Goal: Task Accomplishment & Management: Use online tool/utility

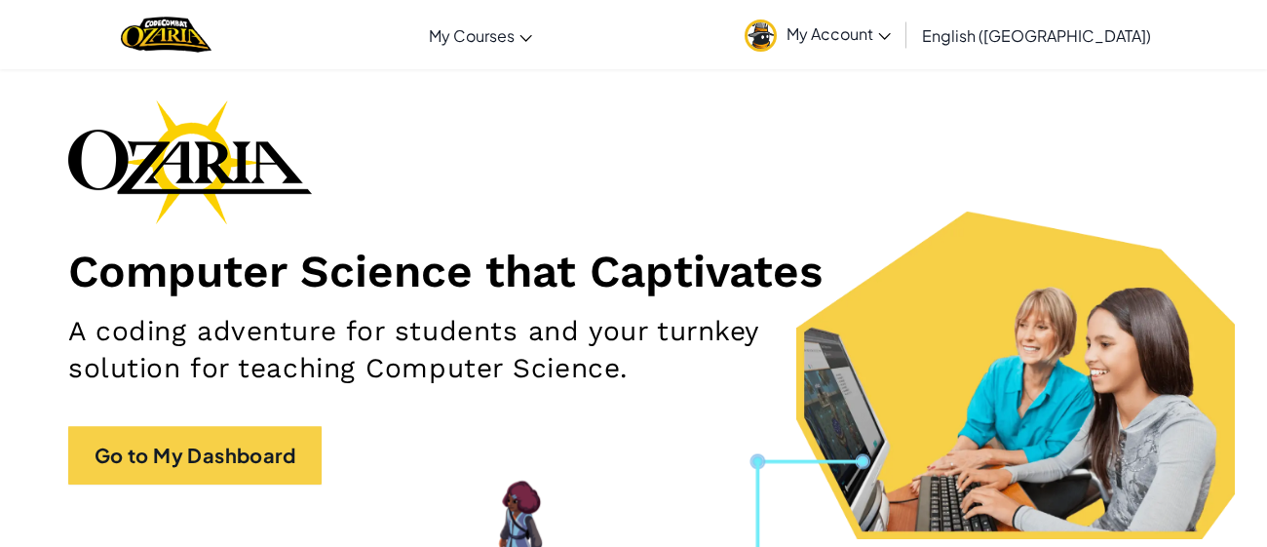
scroll to position [93, 0]
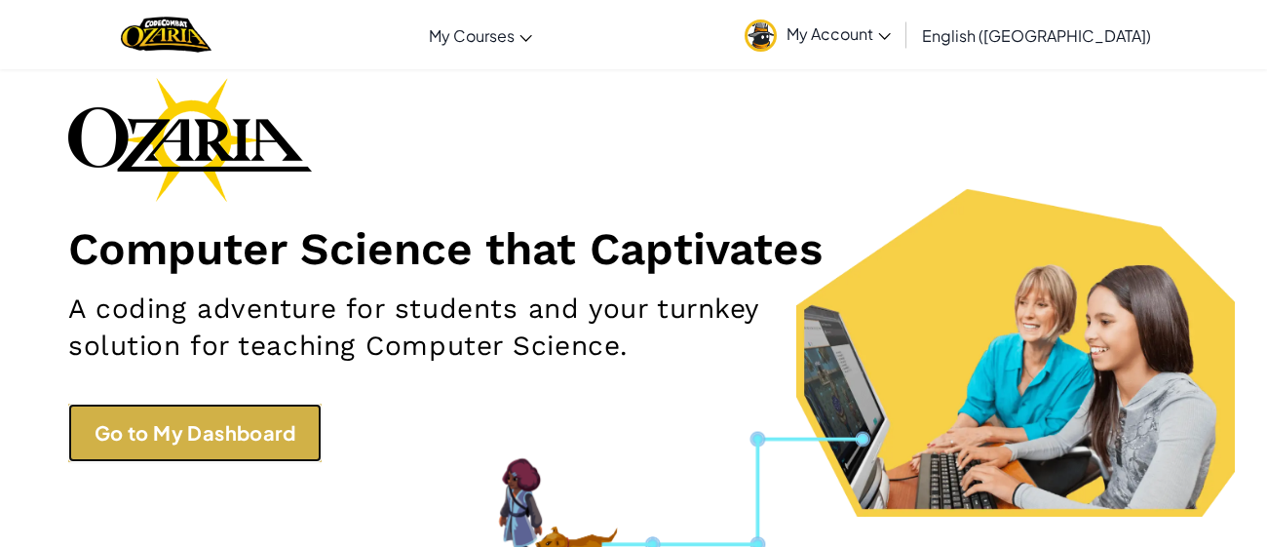
click at [169, 433] on link "Go to My Dashboard" at bounding box center [194, 433] width 253 height 58
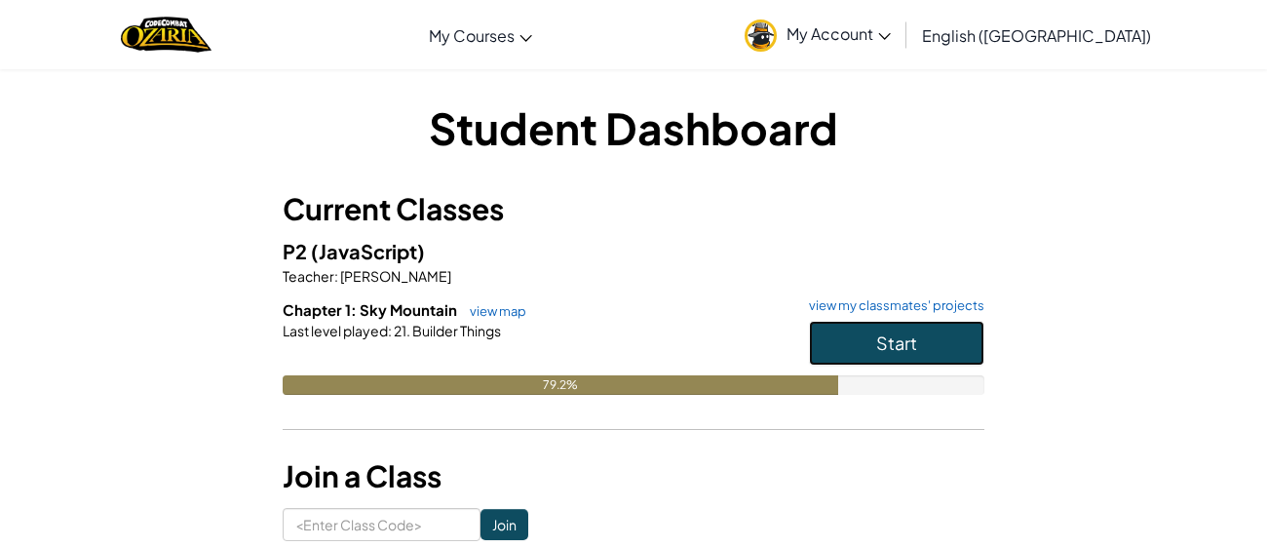
click at [864, 361] on button "Start" at bounding box center [896, 343] width 175 height 45
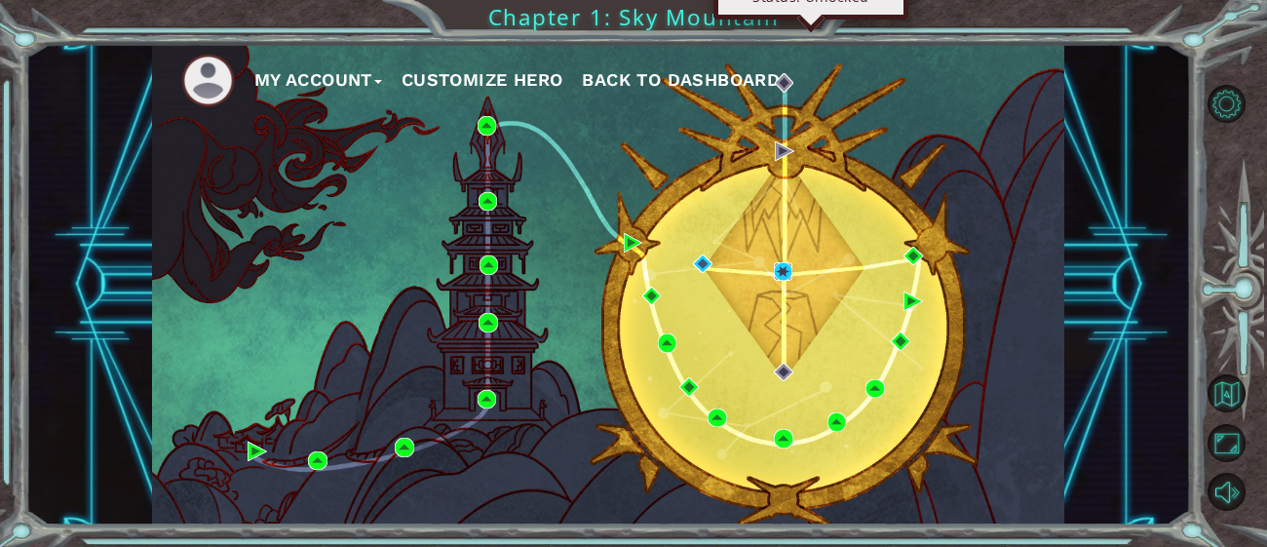
click at [781, 272] on img at bounding box center [783, 271] width 19 height 19
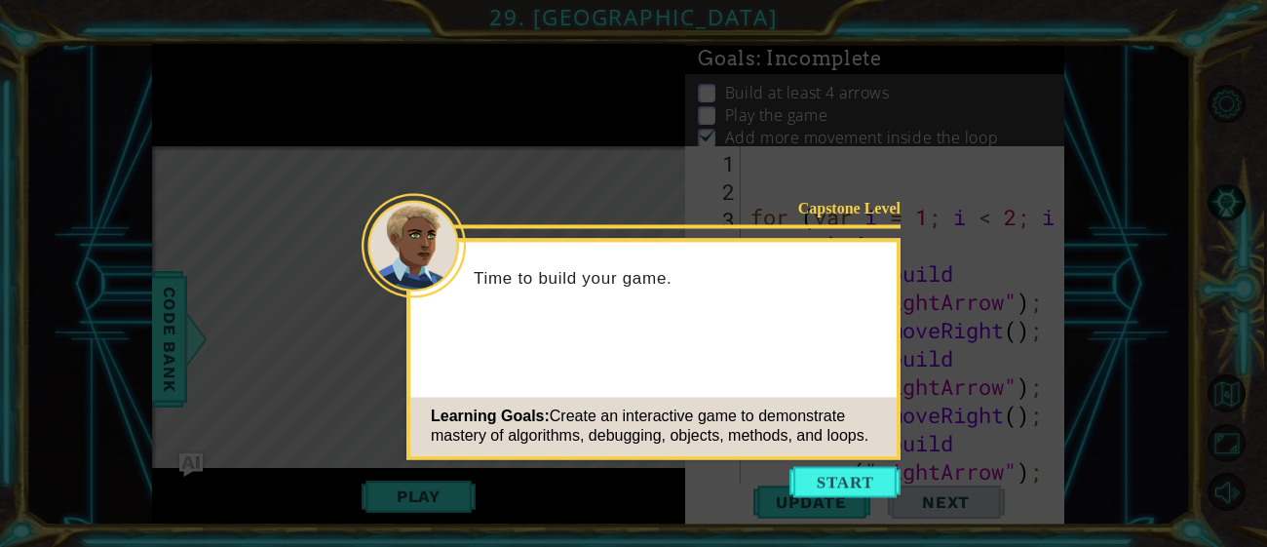
click at [838, 499] on icon at bounding box center [633, 273] width 1267 height 547
click at [848, 481] on button "Start" at bounding box center [845, 481] width 111 height 31
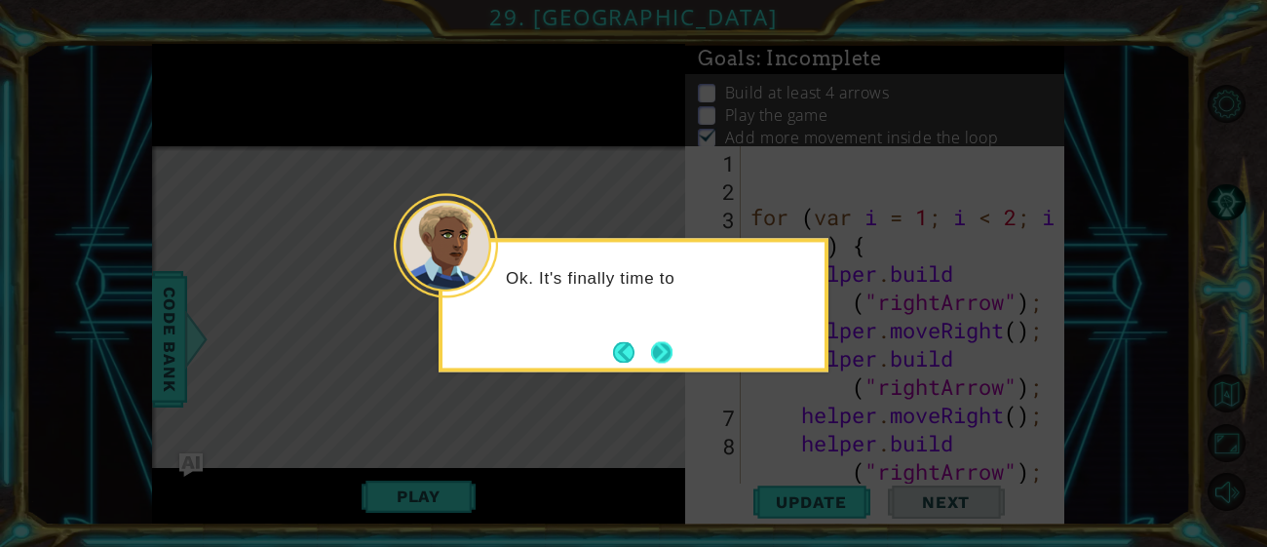
click at [652, 354] on button "Next" at bounding box center [661, 351] width 21 height 21
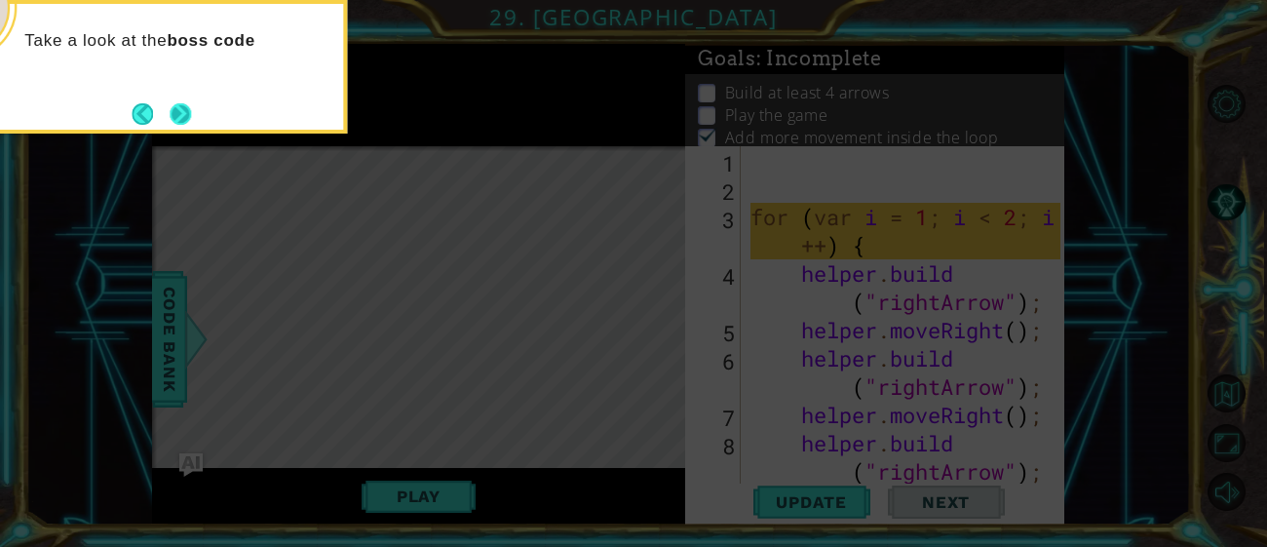
click at [178, 105] on button "Next" at bounding box center [180, 113] width 21 height 21
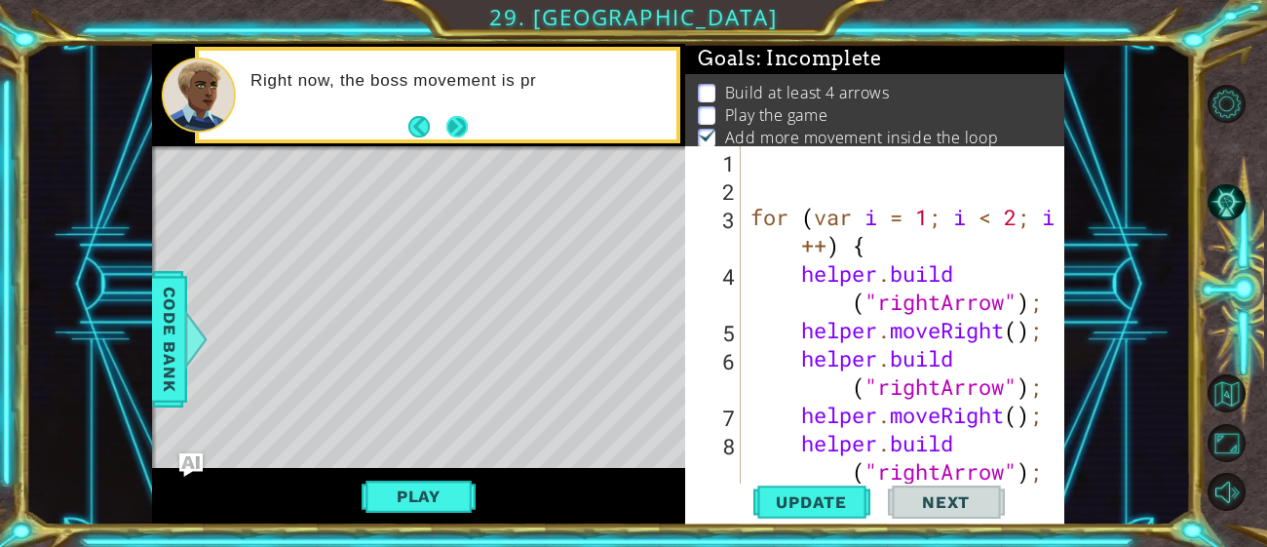
click at [459, 116] on button "Next" at bounding box center [457, 126] width 21 height 21
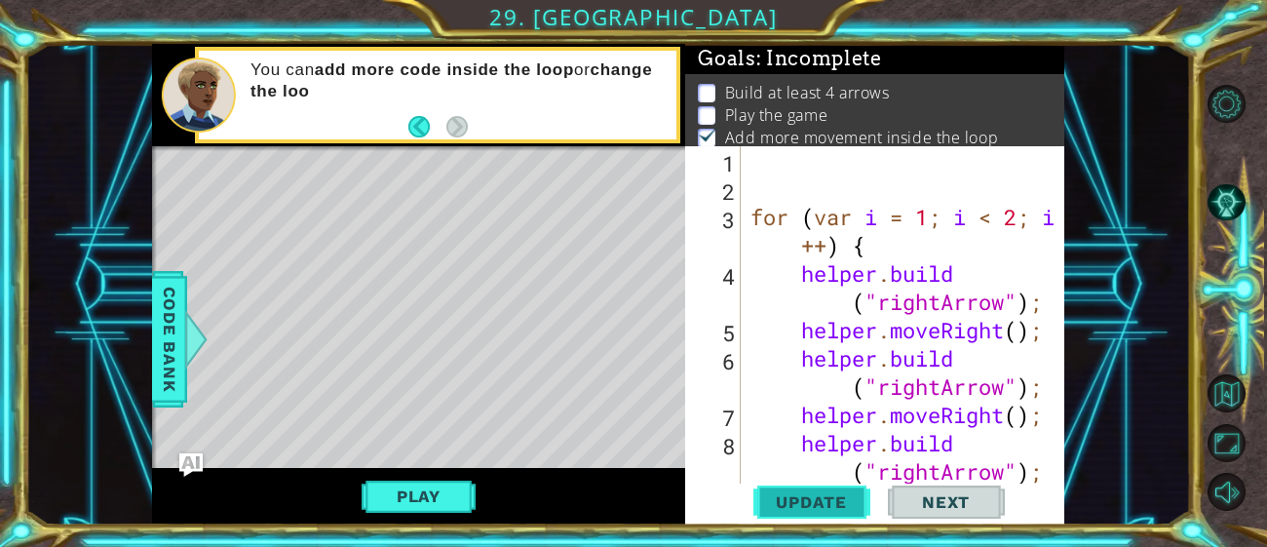
click at [800, 500] on span "Update" at bounding box center [812, 501] width 110 height 19
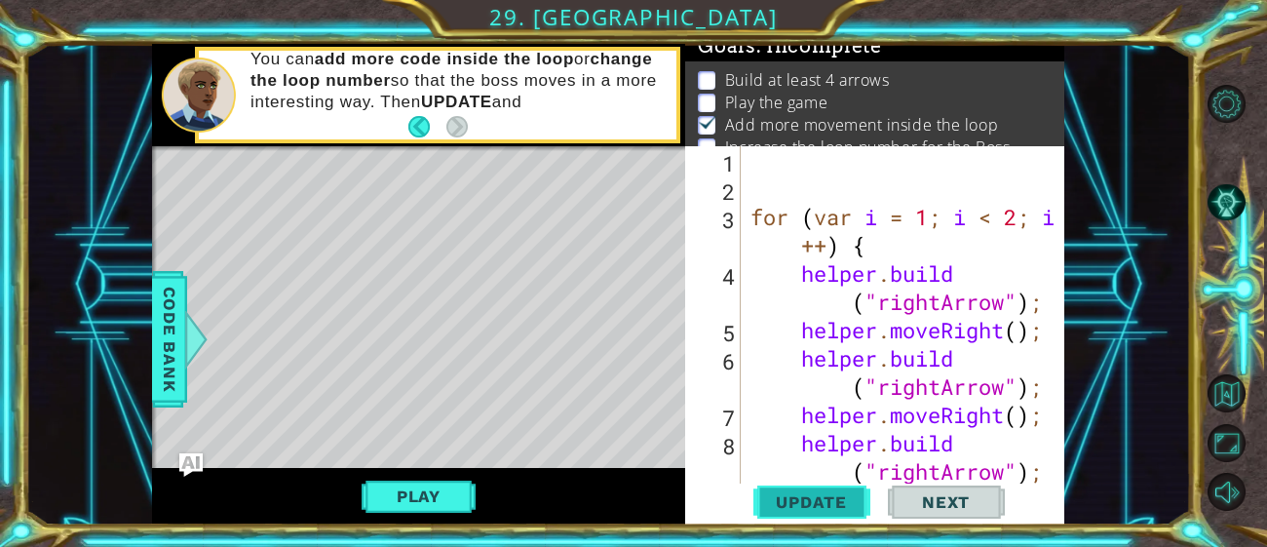
scroll to position [18, 0]
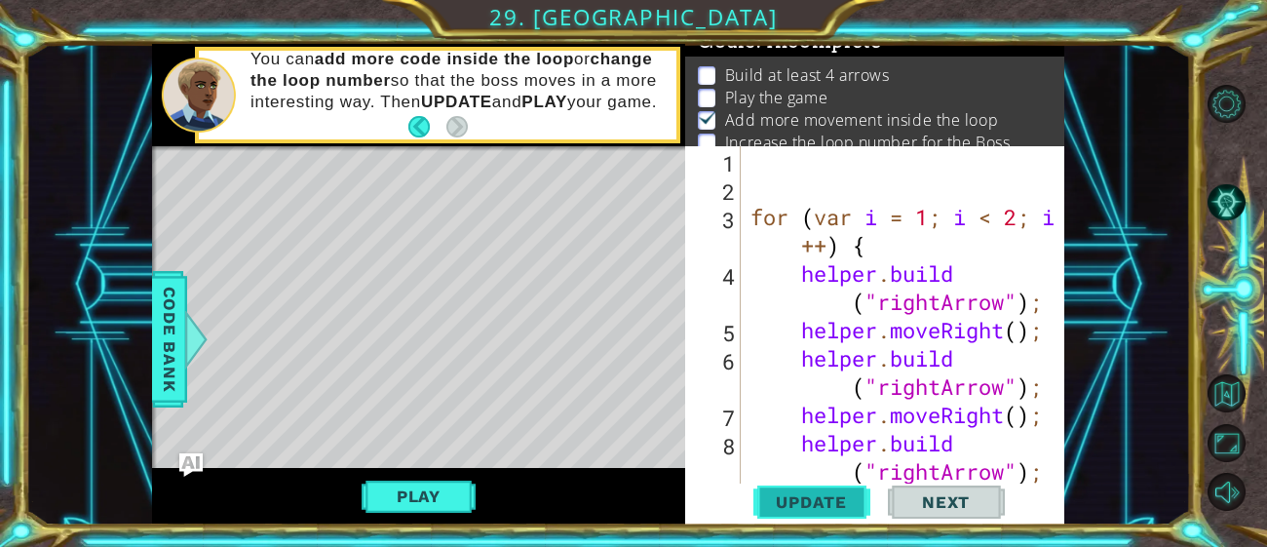
click at [800, 500] on span "Update" at bounding box center [812, 501] width 110 height 19
click at [428, 501] on button "Play" at bounding box center [419, 496] width 114 height 37
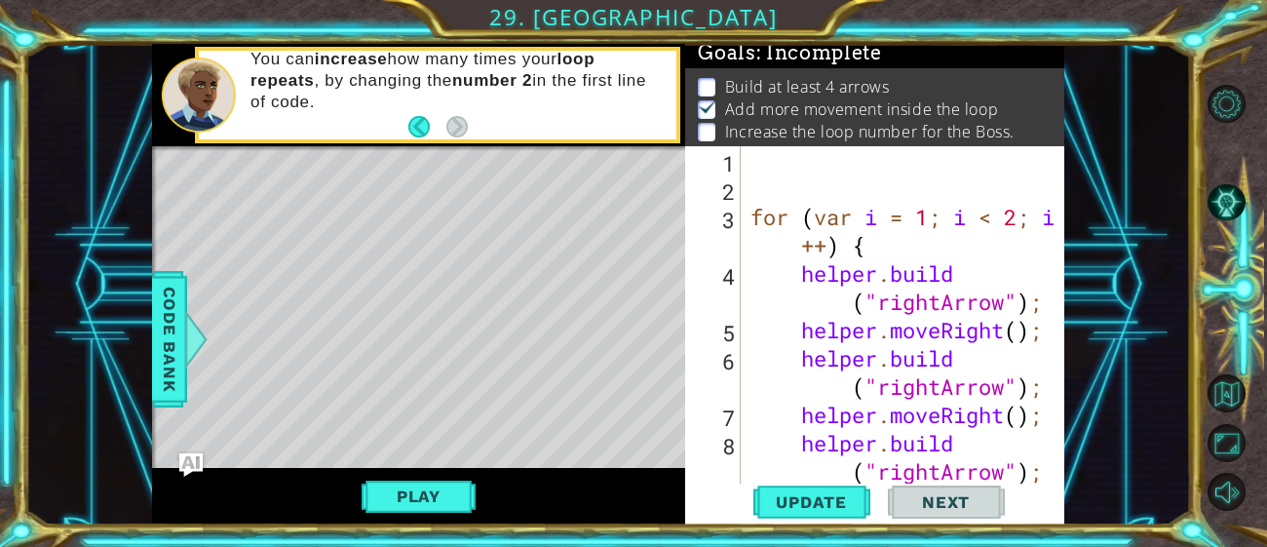
scroll to position [0, 0]
click at [809, 509] on span "Update" at bounding box center [812, 501] width 110 height 19
click at [755, 165] on div "for ( var i = 1 ; i < 2 ; i ++ ) { helper . build ( "rightArrow" ) ; helper . m…" at bounding box center [909, 344] width 324 height 396
click at [755, 175] on div "for ( var i = 1 ; i < 2 ; i ++ ) { helper . build ( "rightArrow" ) ; helper . m…" at bounding box center [909, 344] width 324 height 396
click at [667, 138] on div "You can increase how many times your loop repeats , by changing the number 2 in…" at bounding box center [457, 95] width 440 height 112
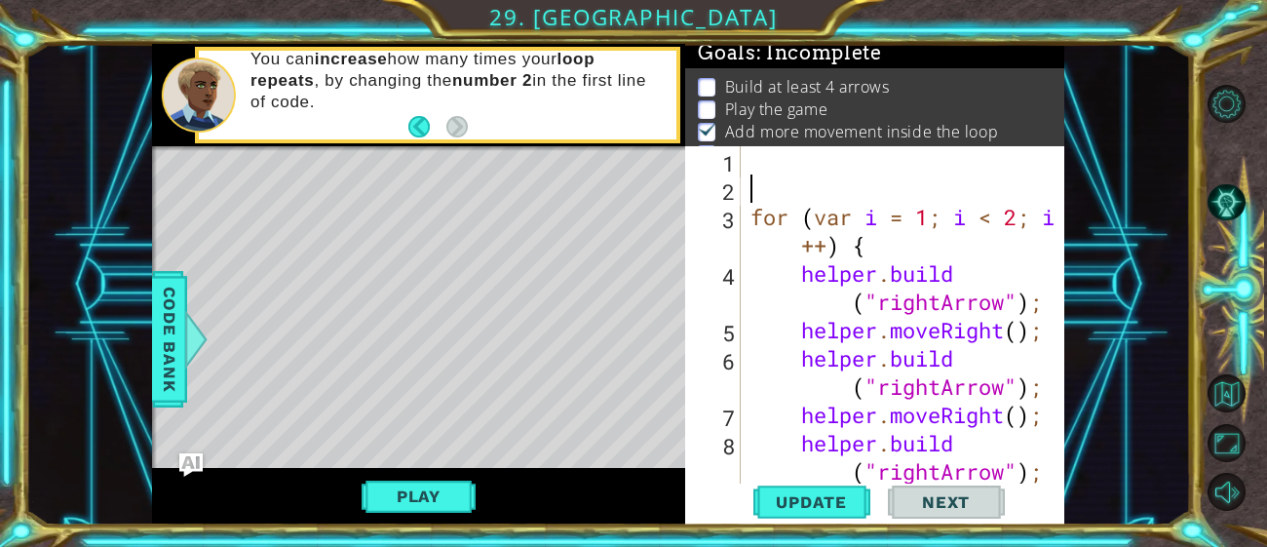
click at [667, 138] on div "You can increase how many times your loop repeats , by changing the number 2 in…" at bounding box center [457, 95] width 440 height 112
click at [183, 377] on span "Code Bank" at bounding box center [169, 339] width 31 height 119
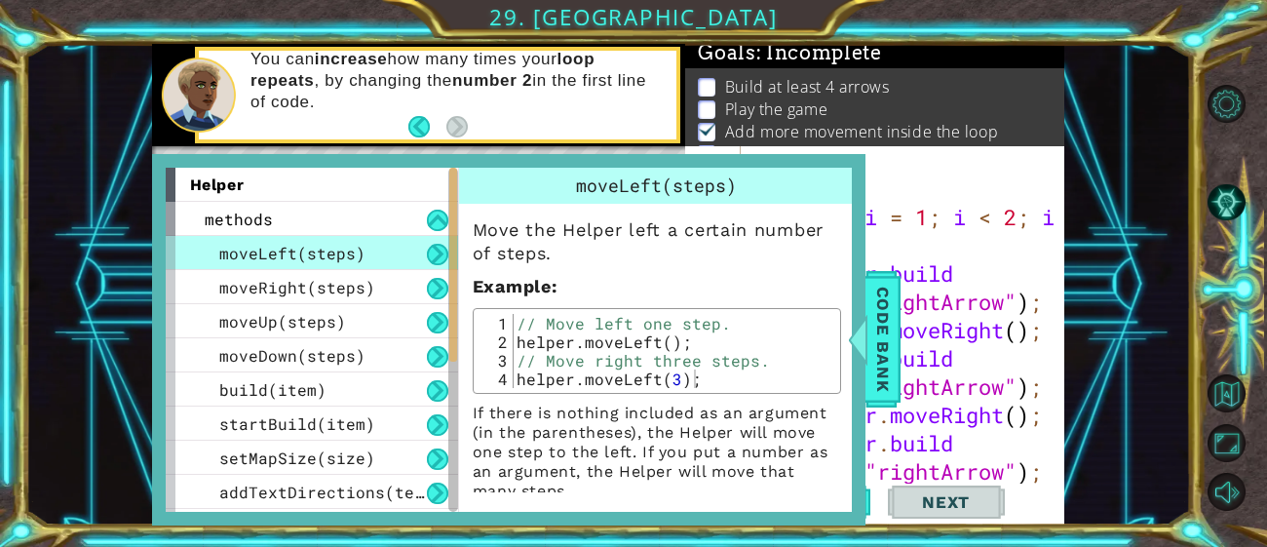
click at [608, 378] on div "// Move left one step. helper . moveLeft ( ) ; // Move right three steps. helpe…" at bounding box center [674, 369] width 322 height 111
type textarea "helper.moveLeft(3);"
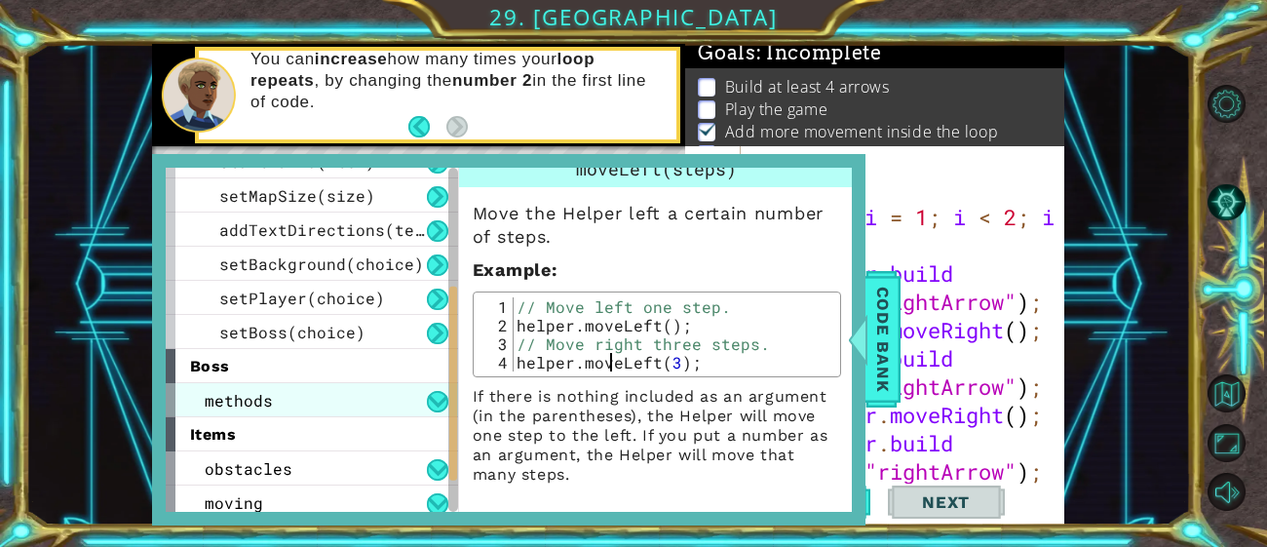
scroll to position [335, 0]
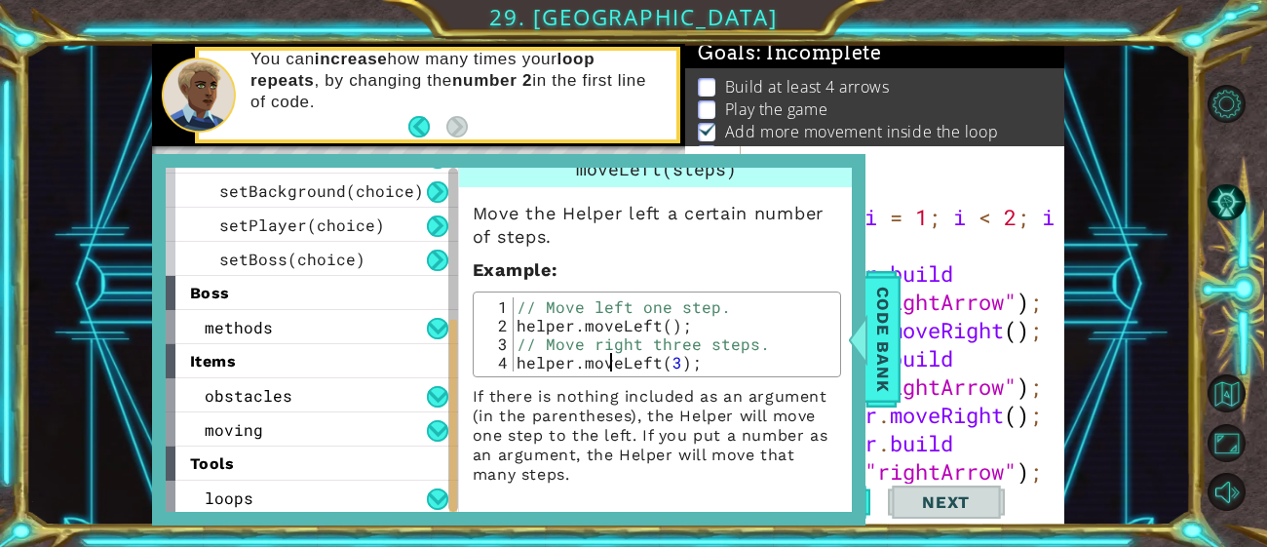
click at [308, 478] on div "tools" at bounding box center [312, 464] width 292 height 34
click at [318, 489] on div "loops" at bounding box center [312, 498] width 292 height 34
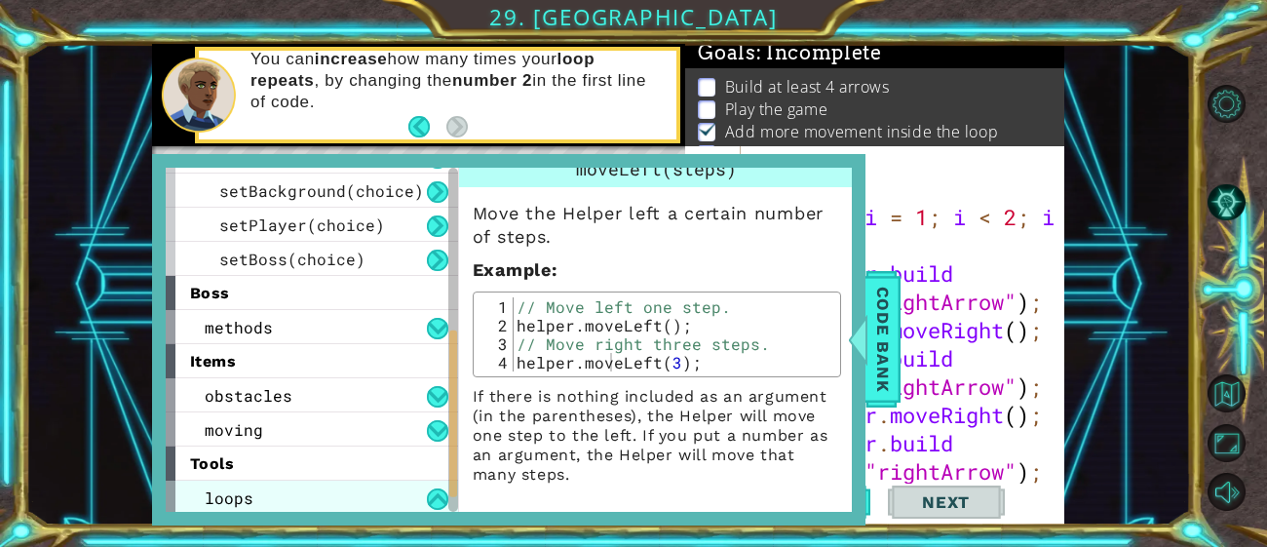
click at [403, 496] on div "loops" at bounding box center [312, 498] width 292 height 34
click at [443, 488] on button at bounding box center [437, 498] width 21 height 21
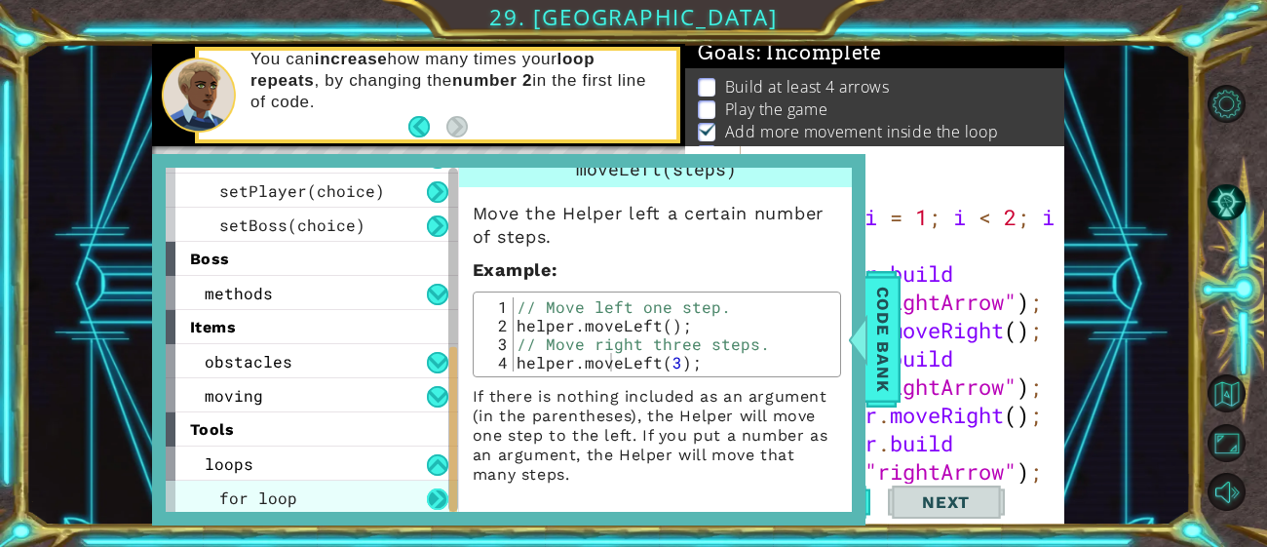
click at [434, 497] on button at bounding box center [437, 498] width 21 height 21
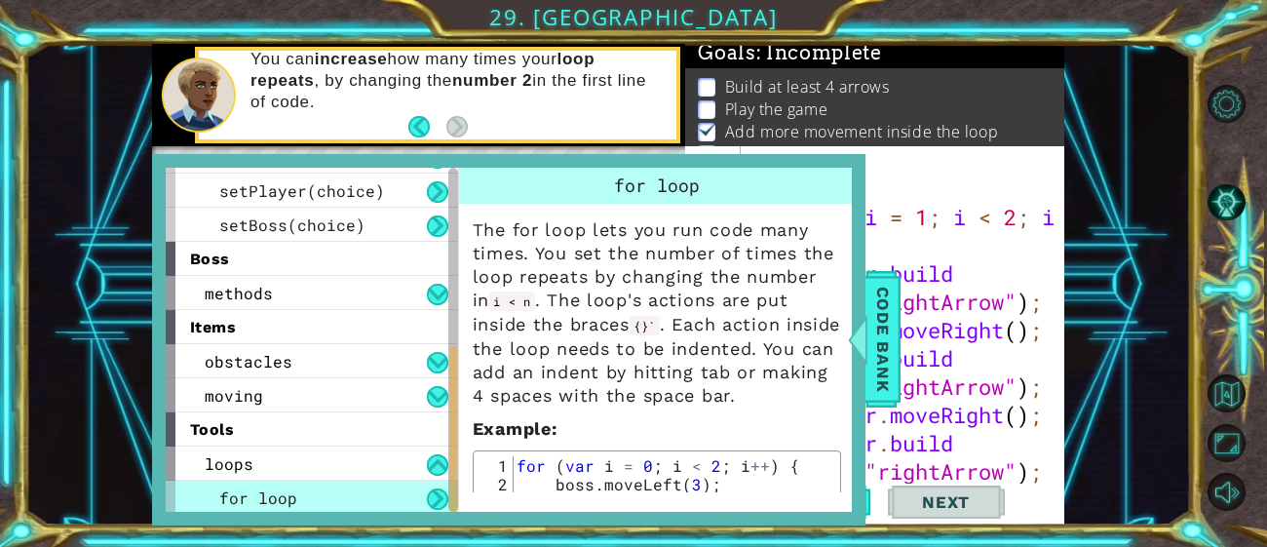
scroll to position [55, 0]
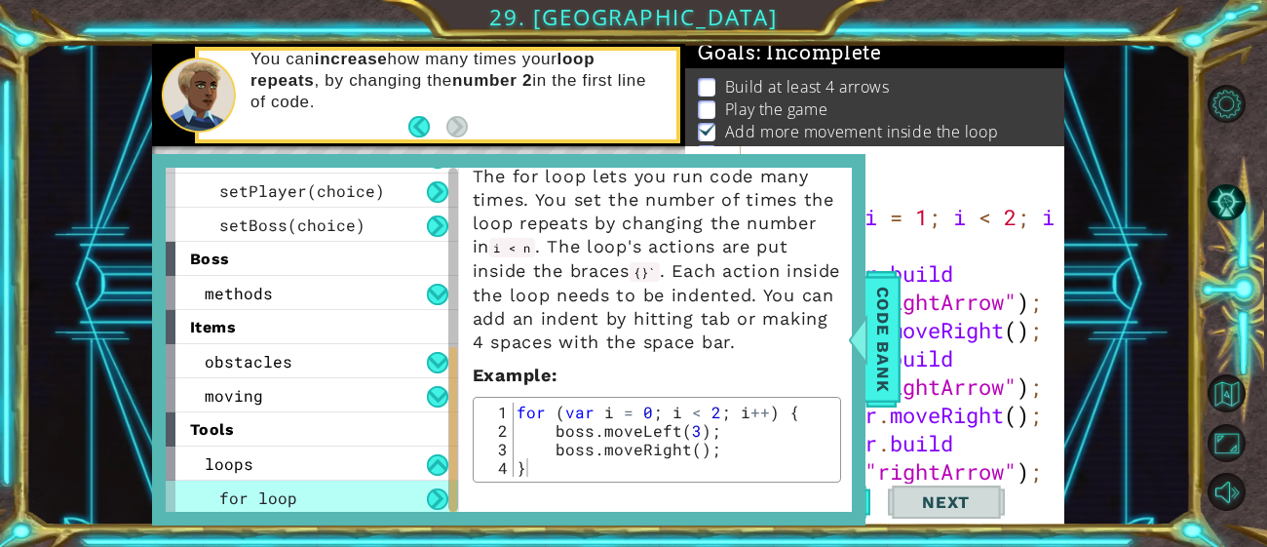
click at [565, 427] on div "for ( var i = 0 ; i < 2 ; i ++ ) { boss . moveLeft ( 3 ) ; boss . moveRight ( )…" at bounding box center [674, 458] width 322 height 111
type textarea "boss.moveLeft(3);"
click at [902, 352] on div "for ( var i = 1 ; i < 2 ; i ++ ) { helper . build ( "rightArrow" ) ; helper . m…" at bounding box center [909, 344] width 324 height 396
click at [892, 348] on span "Code Bank" at bounding box center [883, 339] width 31 height 119
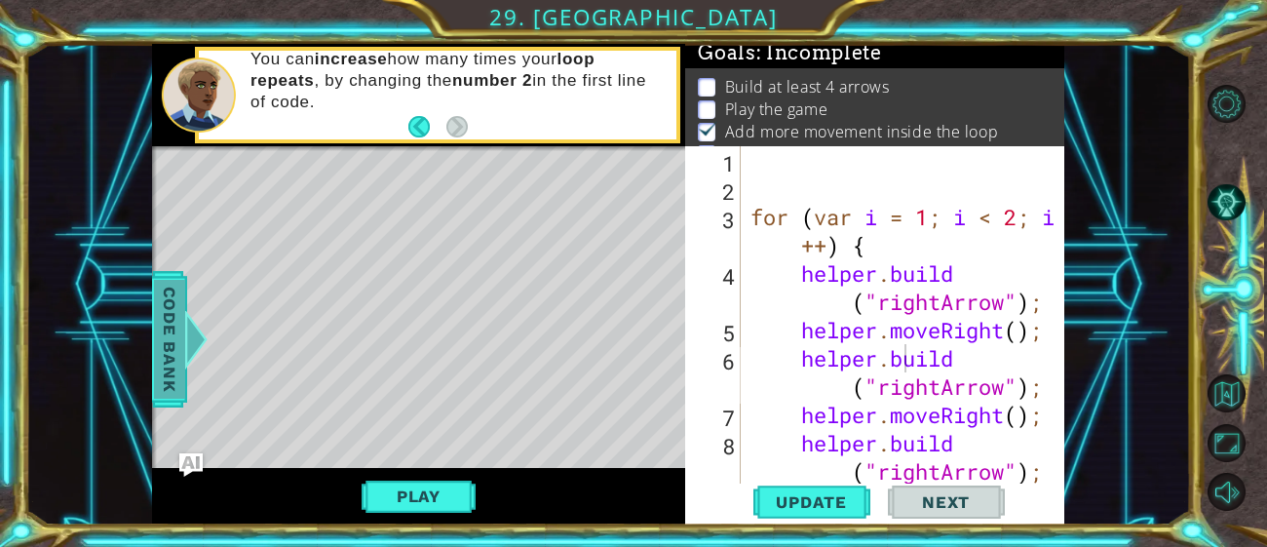
click at [168, 351] on span "Code Bank" at bounding box center [169, 339] width 31 height 119
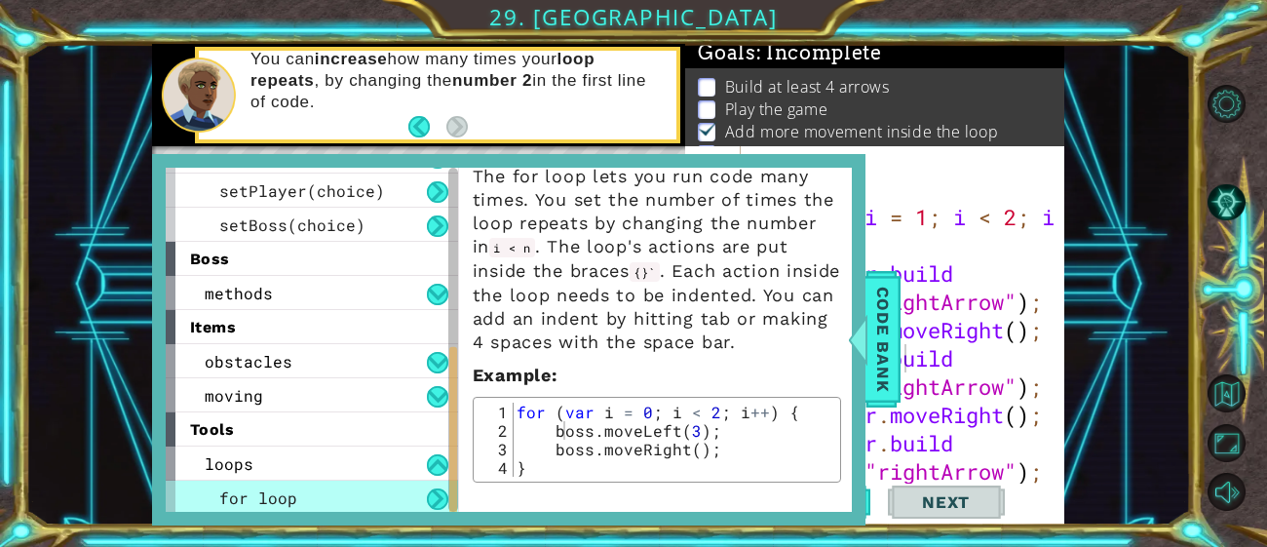
scroll to position [0, 0]
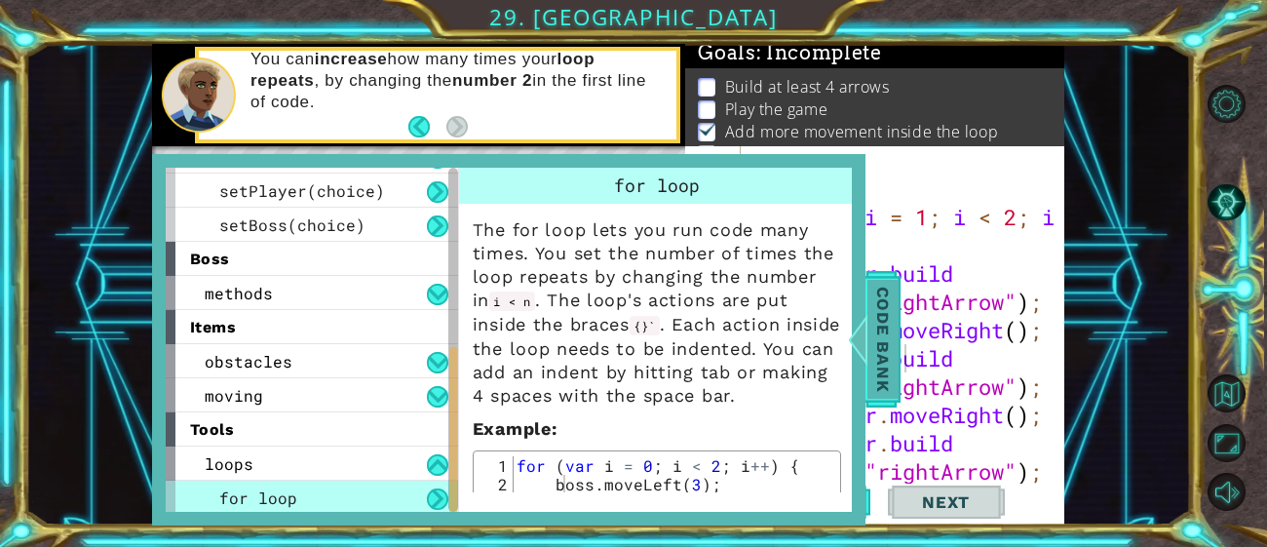
click at [877, 335] on span "Code Bank" at bounding box center [883, 339] width 31 height 119
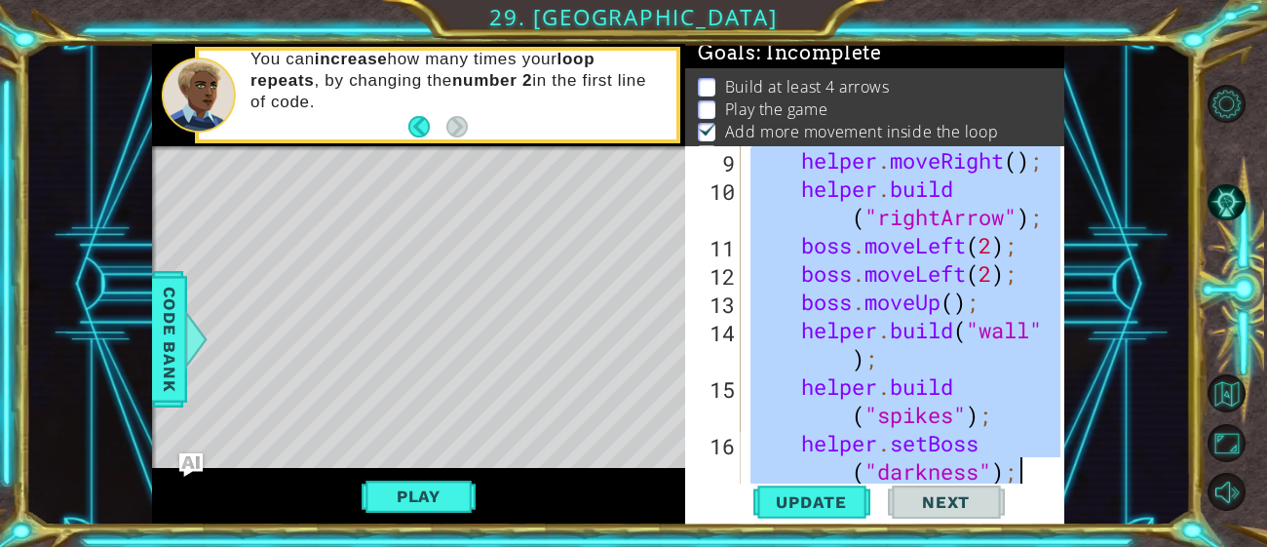
scroll to position [451, 0]
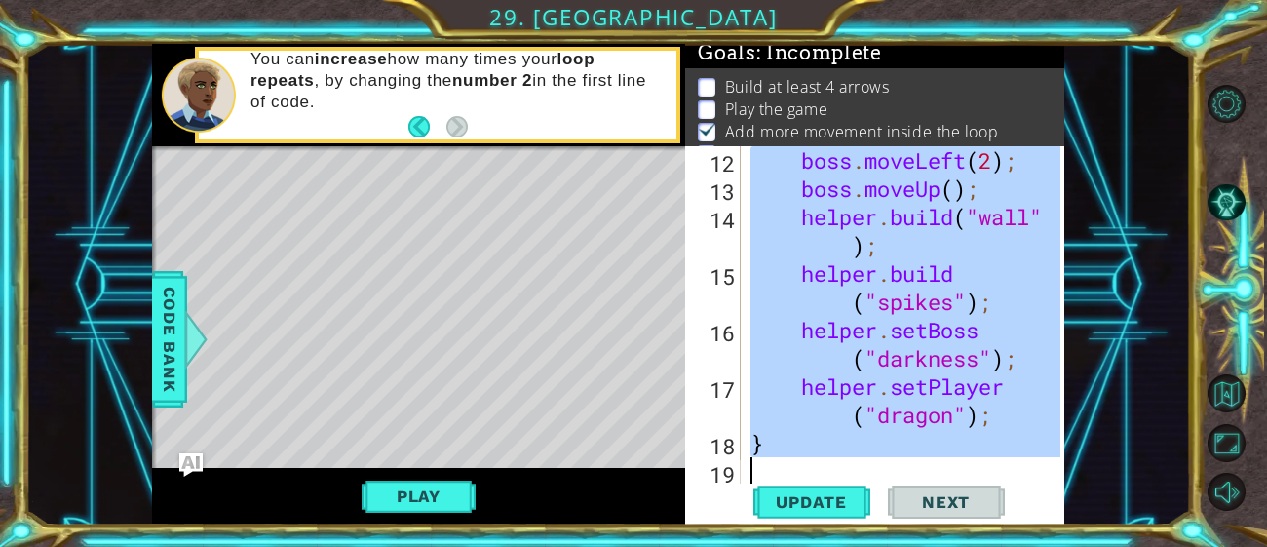
drag, startPoint x: 754, startPoint y: 214, endPoint x: 1078, endPoint y: 564, distance: 476.7
click at [1078, 546] on html "1 ההההההההההההההההההההההההההההההההההההההההההההההההההההההההההההההההההההההההההההה…" at bounding box center [633, 273] width 1267 height 547
type textarea "}"
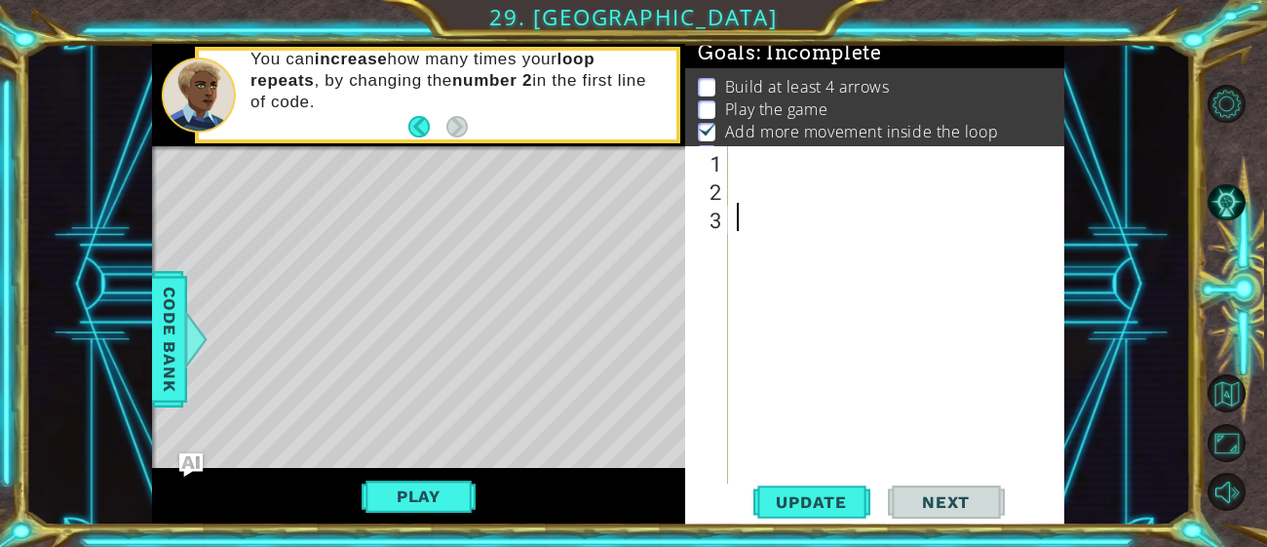
click at [734, 163] on div at bounding box center [901, 344] width 337 height 396
click at [152, 375] on div "Code Bank" at bounding box center [169, 339] width 35 height 136
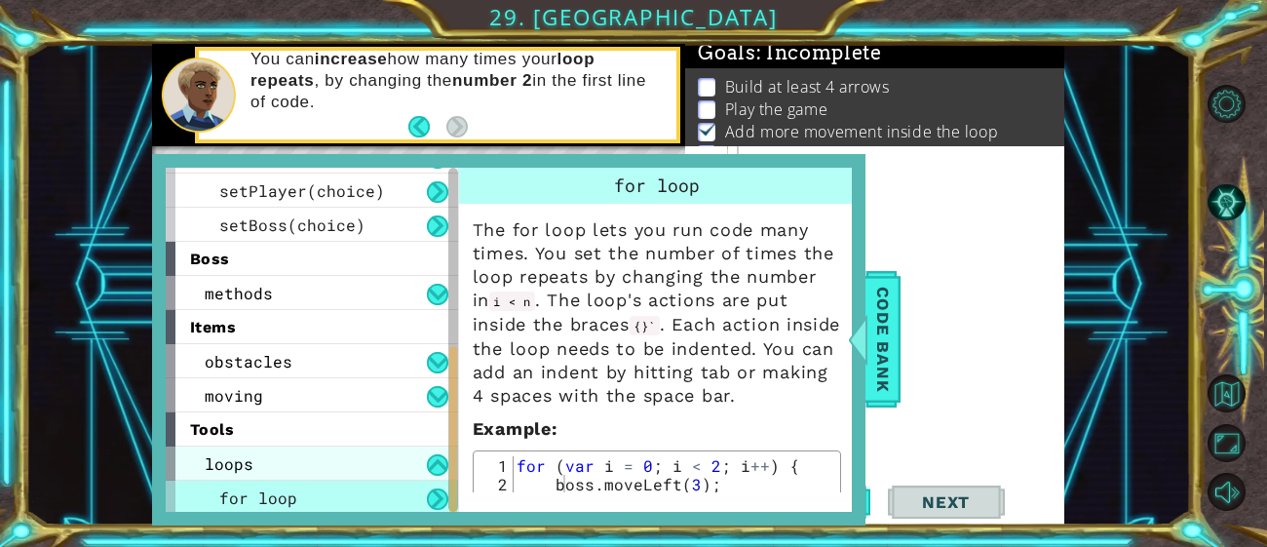
click at [246, 460] on span "loops" at bounding box center [229, 463] width 49 height 20
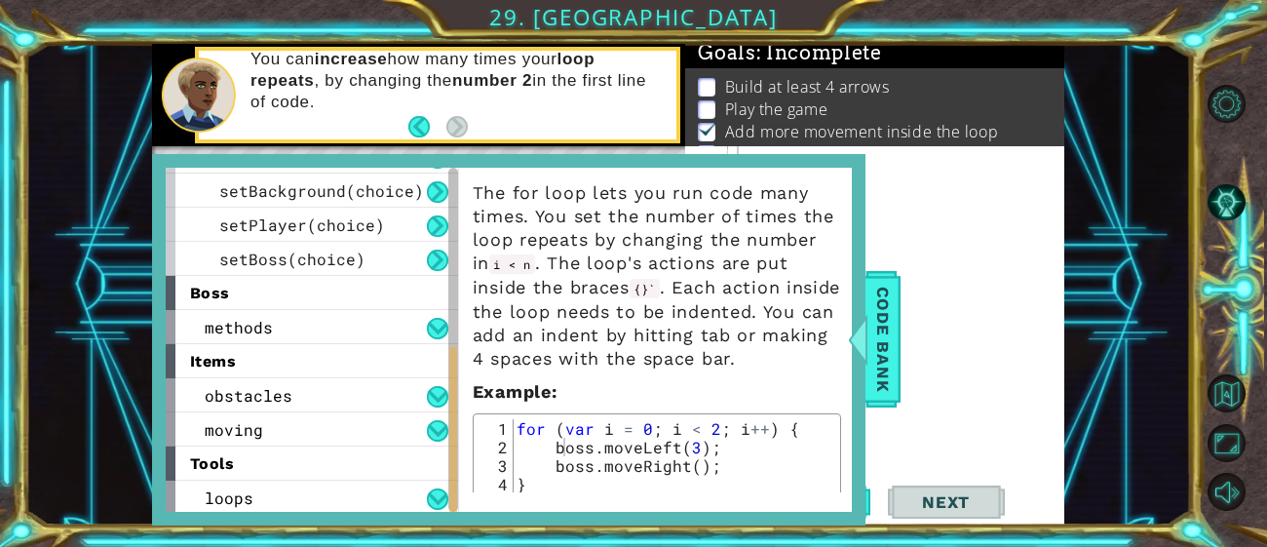
scroll to position [55, 0]
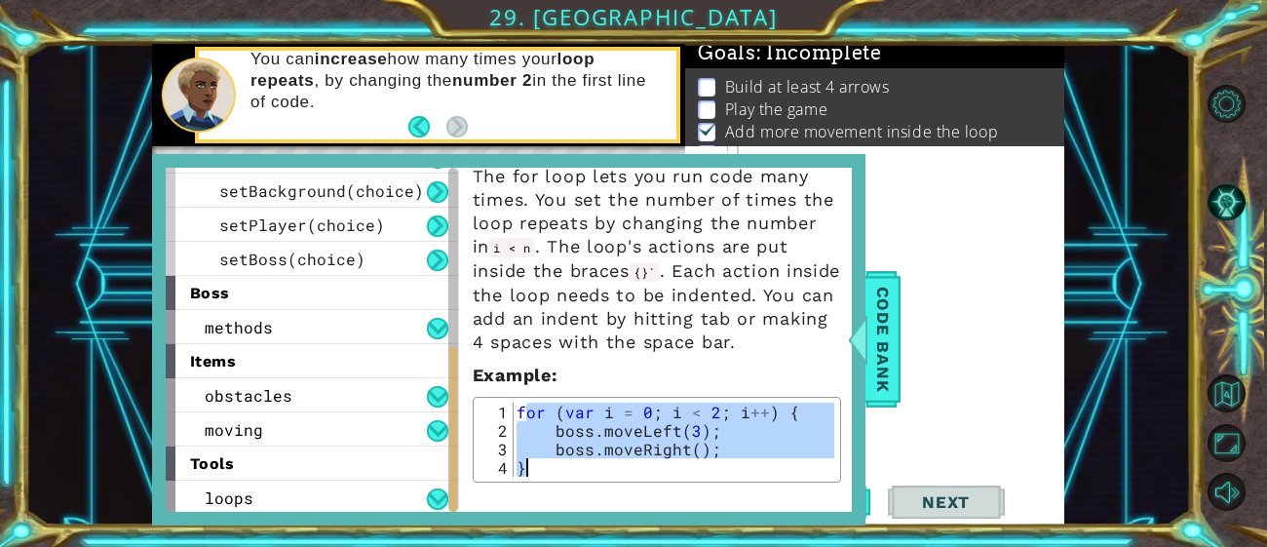
drag, startPoint x: 526, startPoint y: 415, endPoint x: 707, endPoint y: 472, distance: 190.0
click at [707, 472] on div "for ( var i = 0 ; i < 2 ; i ++ ) { boss . moveLeft ( 3 ) ; boss . moveRight ( )…" at bounding box center [674, 458] width 322 height 111
click at [296, 485] on div "loops" at bounding box center [312, 498] width 292 height 34
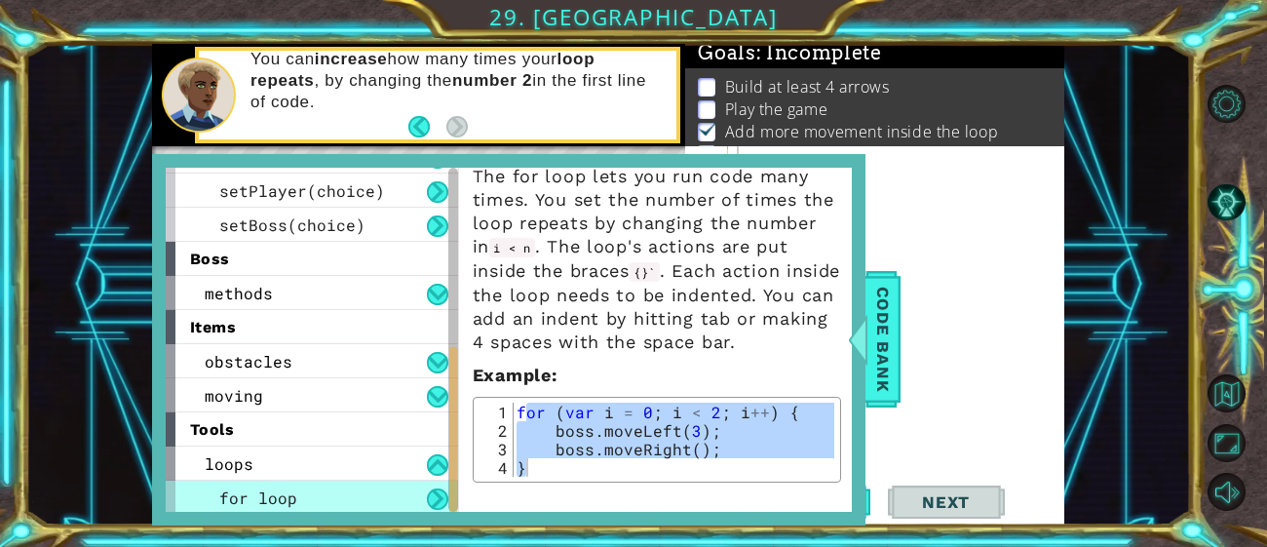
click at [568, 312] on p "The for loop lets you run code many times. You set the number of times the loop…" at bounding box center [657, 259] width 369 height 189
click at [514, 403] on div "for ( var i = 0 ; i < 2 ; i ++ ) { boss . moveLeft ( 3 ) ; boss . moveRight ( )…" at bounding box center [674, 440] width 322 height 74
drag, startPoint x: 514, startPoint y: 404, endPoint x: 768, endPoint y: 511, distance: 276.1
click at [768, 511] on div "for loop The for loop lets you run code many times. You set the number of times…" at bounding box center [659, 340] width 402 height 344
type textarea "boss.moveRight(); }"
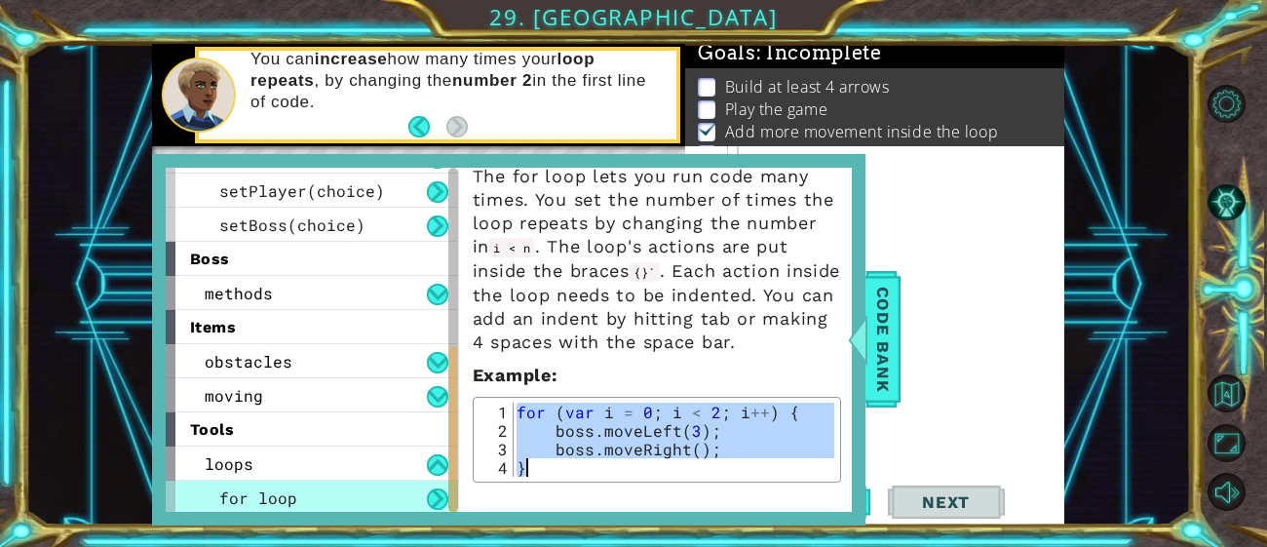
click at [993, 252] on div at bounding box center [901, 344] width 337 height 396
click at [887, 163] on div at bounding box center [901, 344] width 337 height 396
click at [877, 305] on span "Code Bank" at bounding box center [883, 339] width 31 height 119
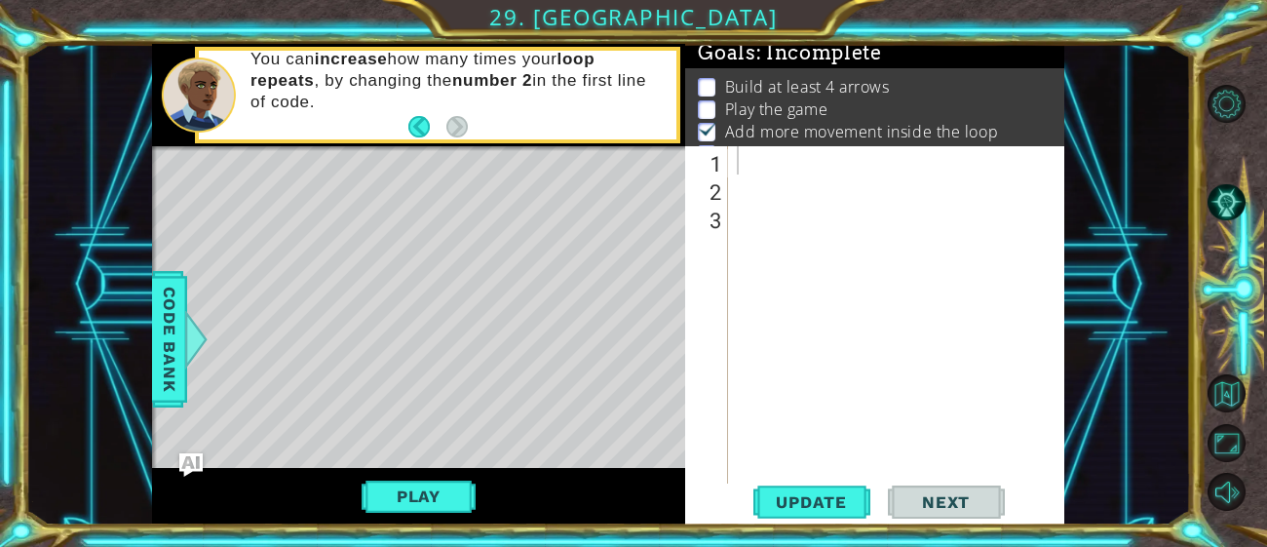
click at [777, 173] on div at bounding box center [901, 344] width 337 height 396
paste textarea "}"
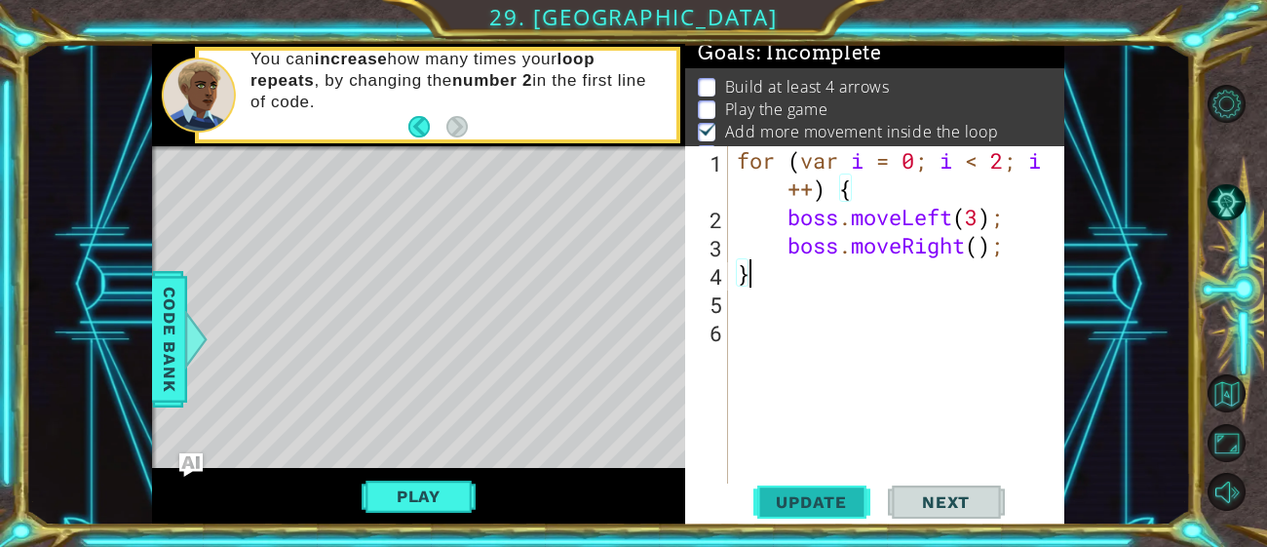
click at [779, 494] on span "Update" at bounding box center [812, 501] width 110 height 19
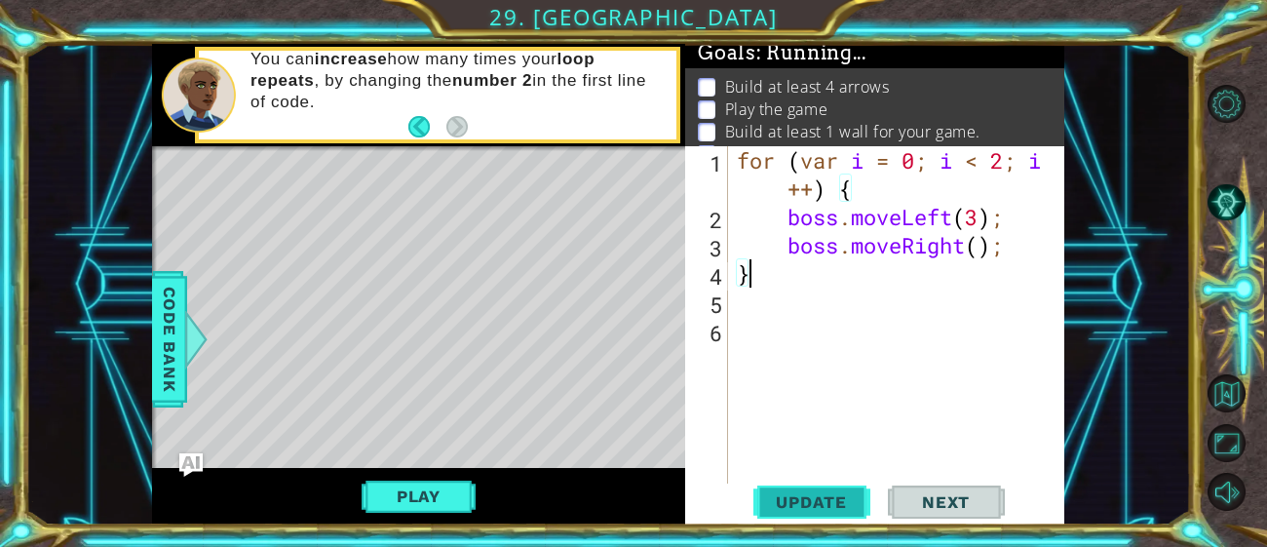
click at [779, 494] on span "Update" at bounding box center [812, 501] width 110 height 19
click at [983, 249] on div "for ( var i = 0 ; i < 2 ; i ++ ) { boss . moveLeft ( 3 ) ; boss . moveRight ( )…" at bounding box center [901, 358] width 337 height 424
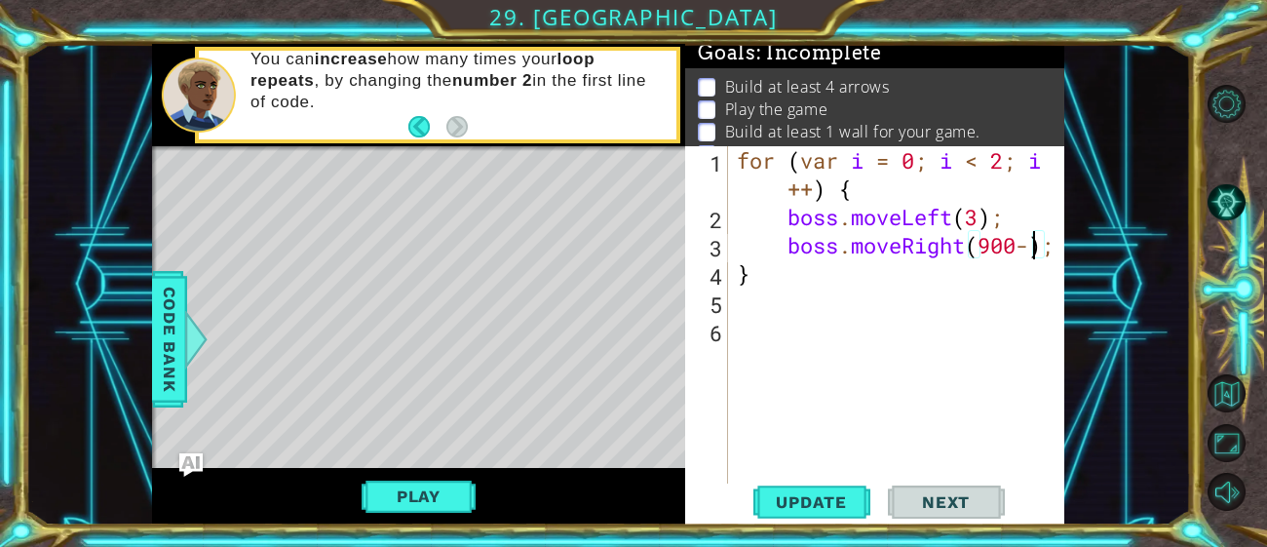
scroll to position [0, 13]
type textarea "boss.moveRight(9000);"
click at [724, 296] on div "5" at bounding box center [708, 305] width 39 height 28
click at [419, 502] on button "Play" at bounding box center [419, 496] width 114 height 37
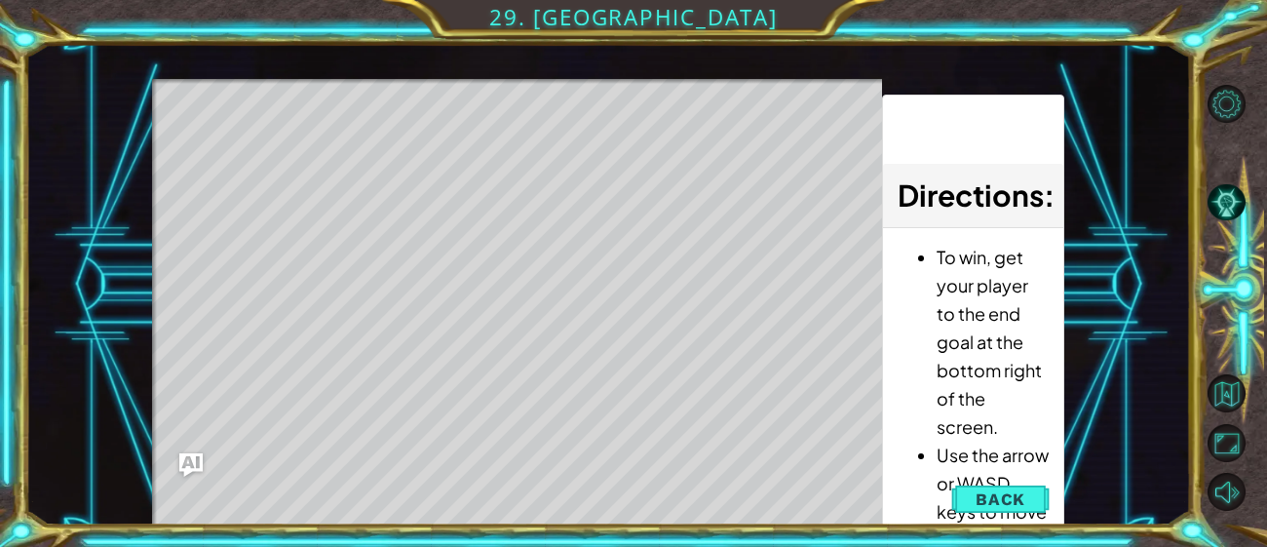
click at [1010, 531] on div "1 ההההההההההההההההההההההההההההההההההההההההההההההההההההההההההההההההההההההההההההה…" at bounding box center [633, 273] width 1267 height 547
click at [1001, 504] on span "Back" at bounding box center [1001, 498] width 50 height 19
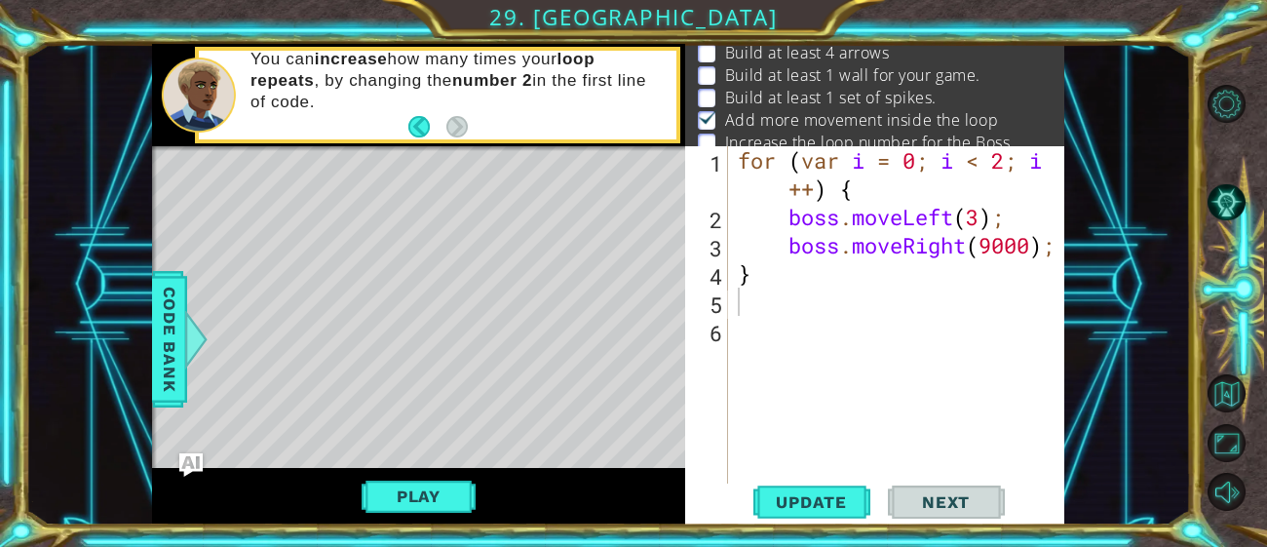
scroll to position [51, 0]
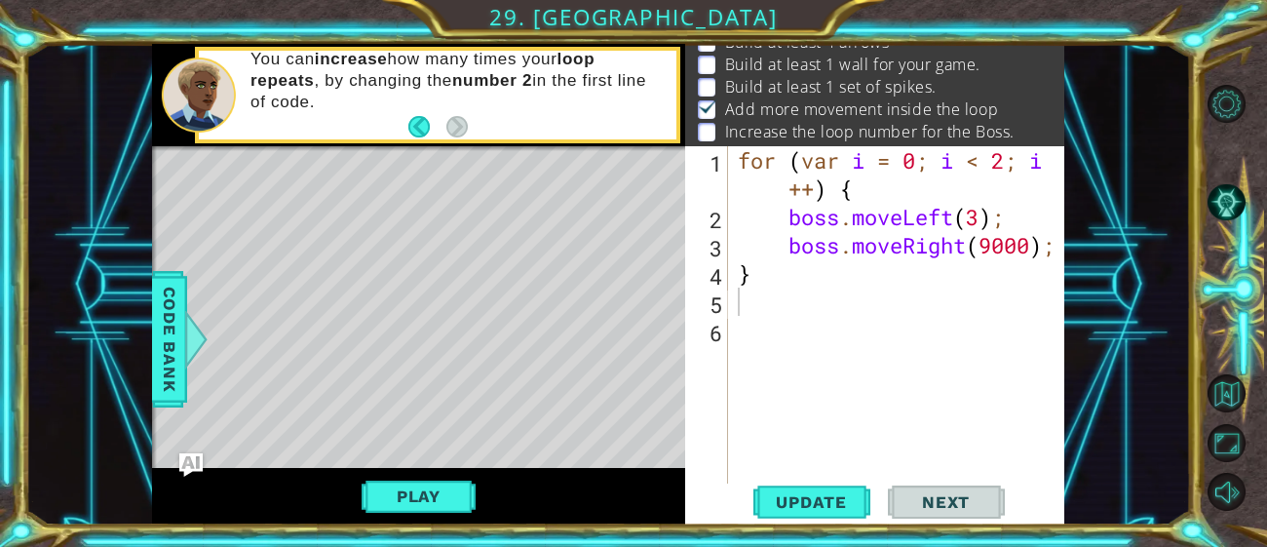
click at [1034, 249] on div "for ( var i = 0 ; i < 2 ; i ++ ) { boss . moveLeft ( 3 ) ; boss . moveRight ( 9…" at bounding box center [902, 358] width 336 height 424
click at [978, 223] on div "for ( var i = 0 ; i < 2 ; i ++ ) { boss . moveLeft ( 3 ) ; boss . moveRight ( 9…" at bounding box center [902, 358] width 336 height 424
type textarea "boss.moveLeft(300);"
click at [799, 527] on div "1 ההההההההההההההההההההההההההההההההההההההההההההההההההההההההההההההההההההההההההההה…" at bounding box center [633, 273] width 1267 height 547
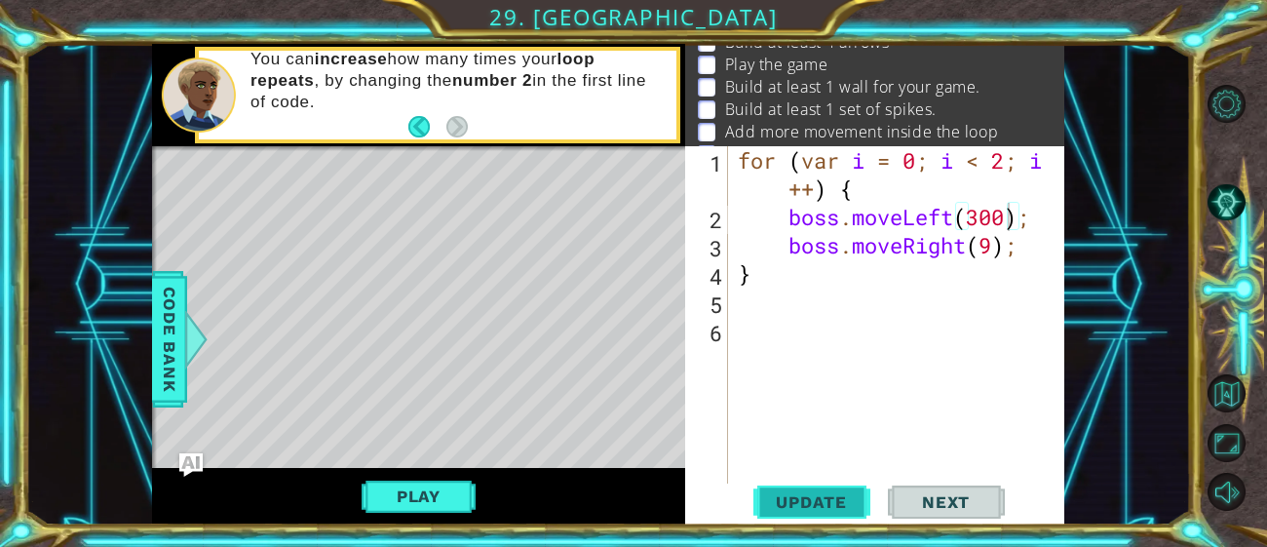
click at [816, 507] on span "Update" at bounding box center [812, 501] width 110 height 19
click at [423, 487] on button "Play" at bounding box center [419, 496] width 114 height 37
click at [392, 489] on button "Play" at bounding box center [419, 496] width 114 height 37
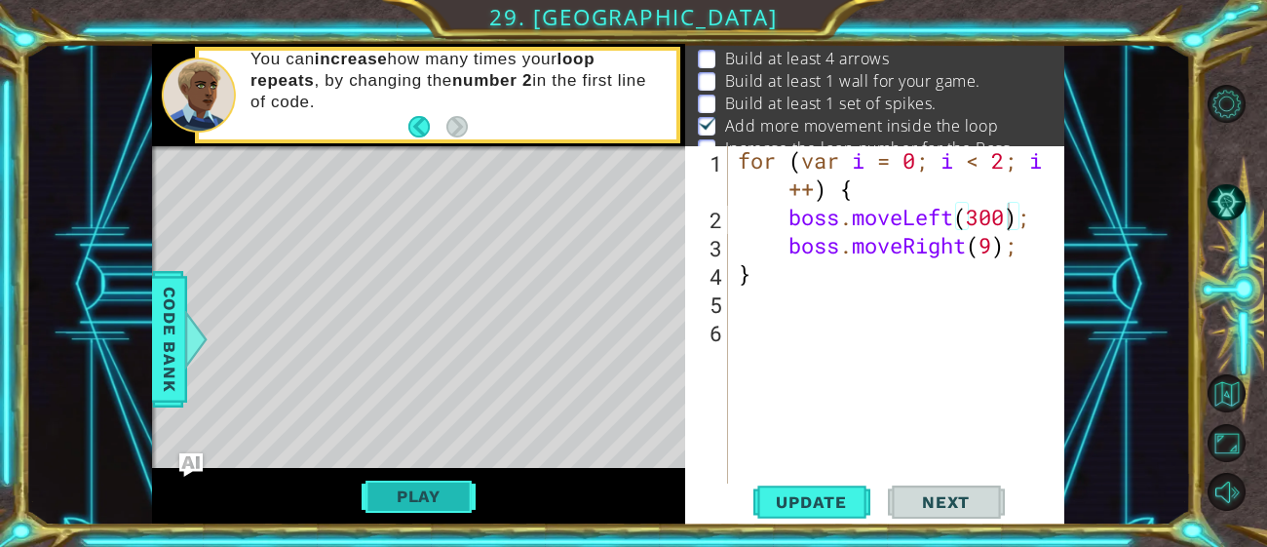
scroll to position [28, 0]
click at [434, 504] on button "Play" at bounding box center [419, 496] width 114 height 37
